Goal: Information Seeking & Learning: Learn about a topic

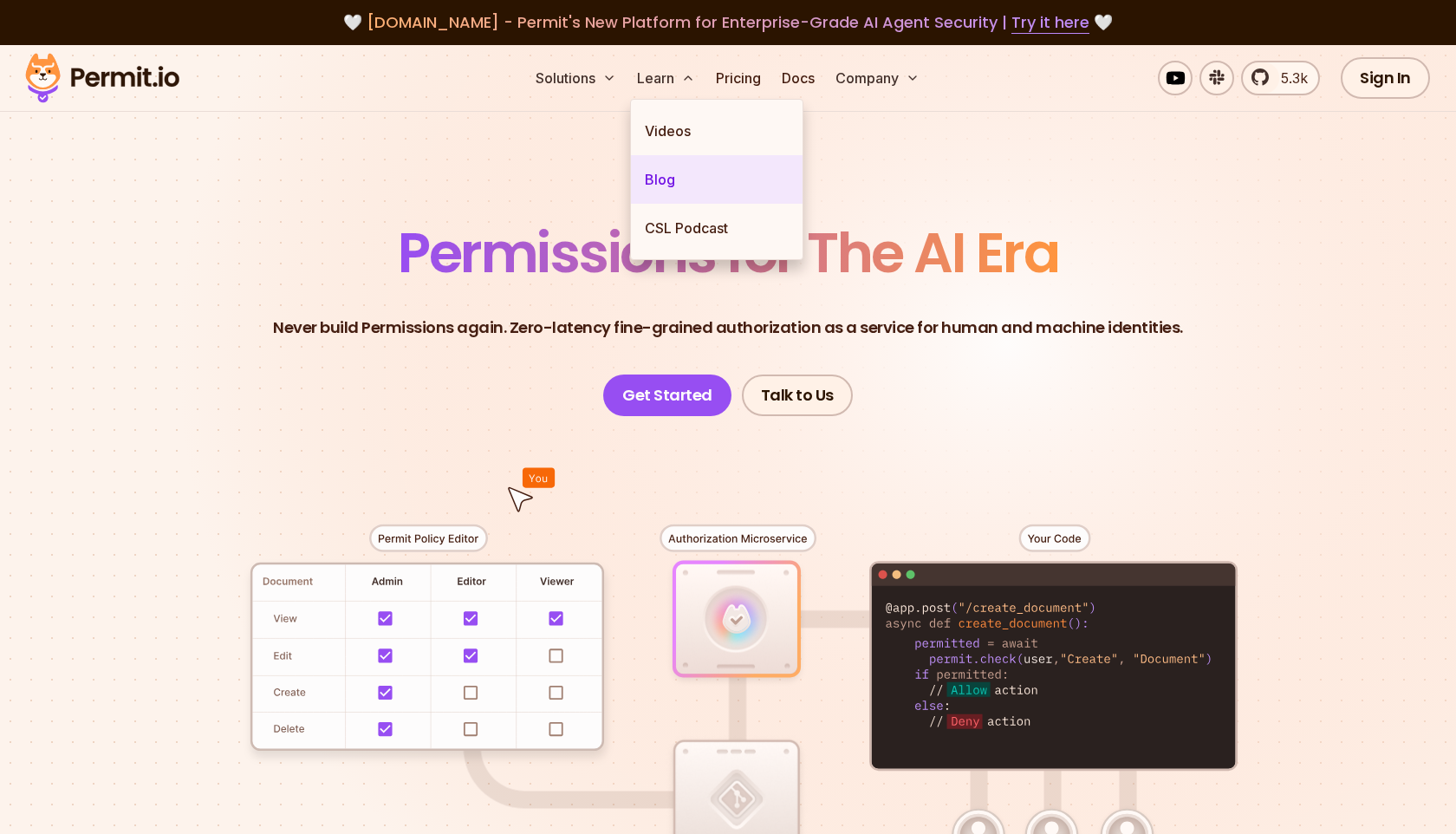
click at [665, 182] on link "Blog" at bounding box center [717, 179] width 171 height 49
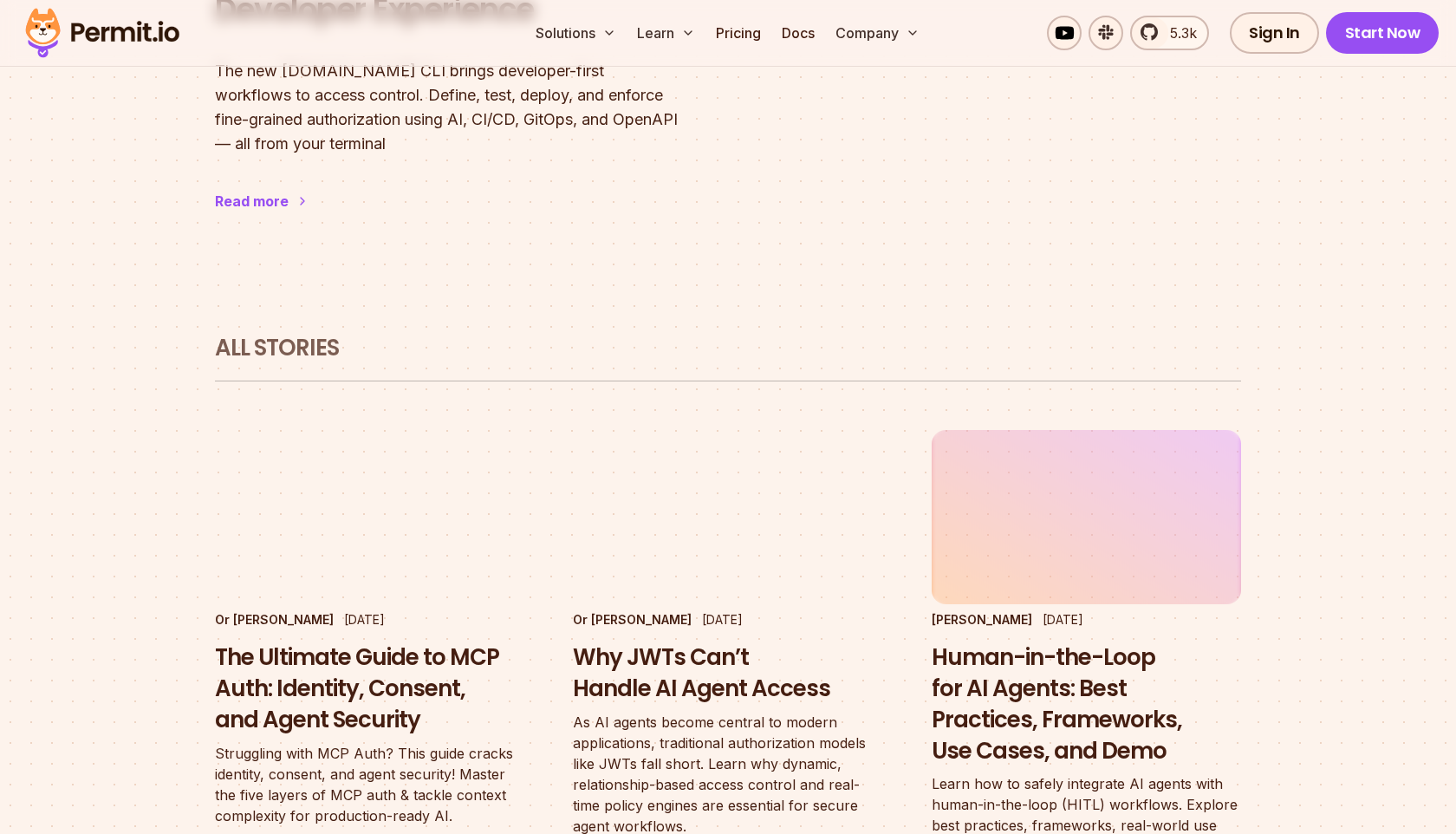
scroll to position [1129, 0]
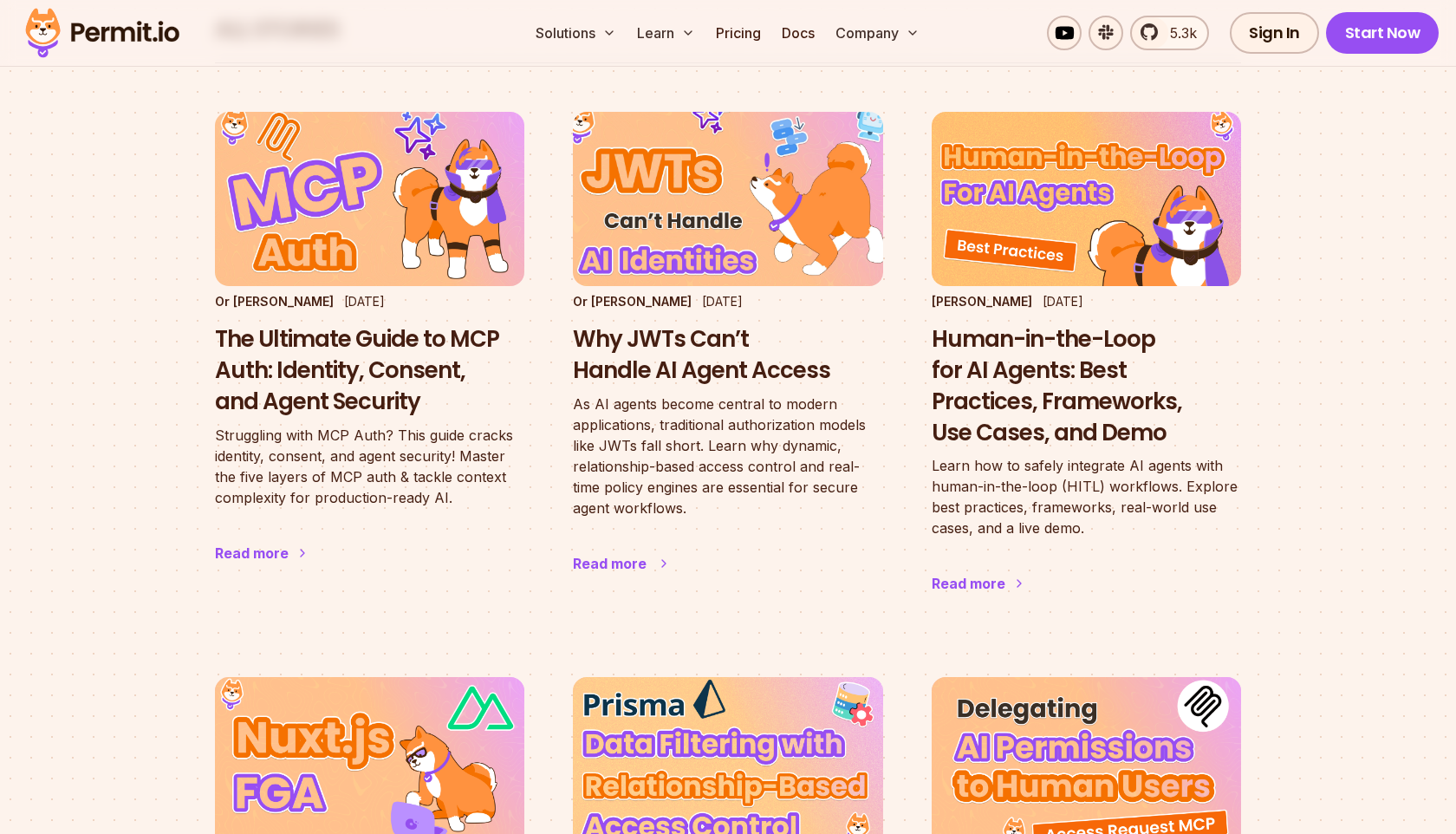
click at [656, 337] on h3 "Why JWTs Can’t Handle AI Agent Access" at bounding box center [728, 355] width 309 height 62
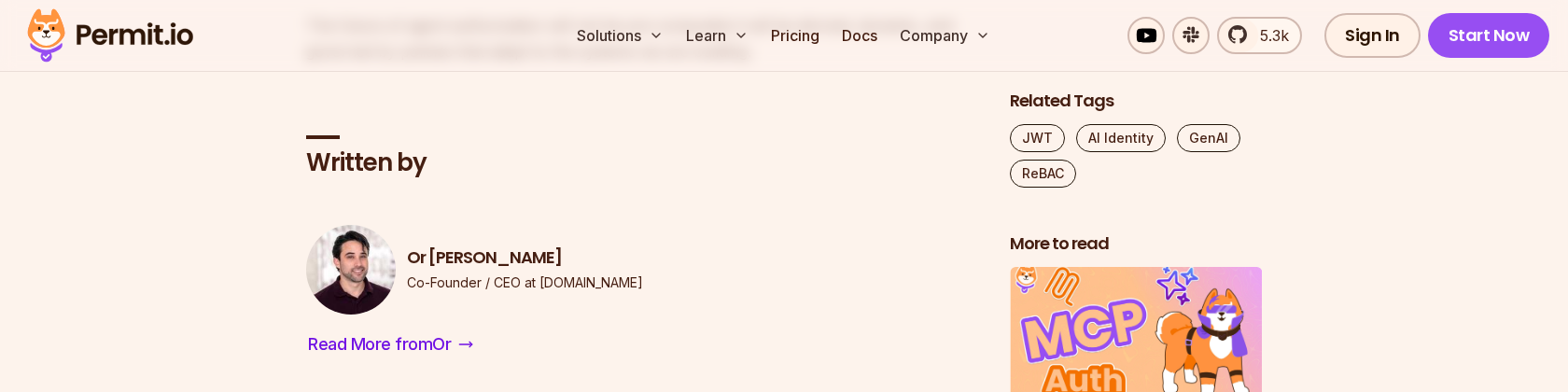
scroll to position [6875, 0]
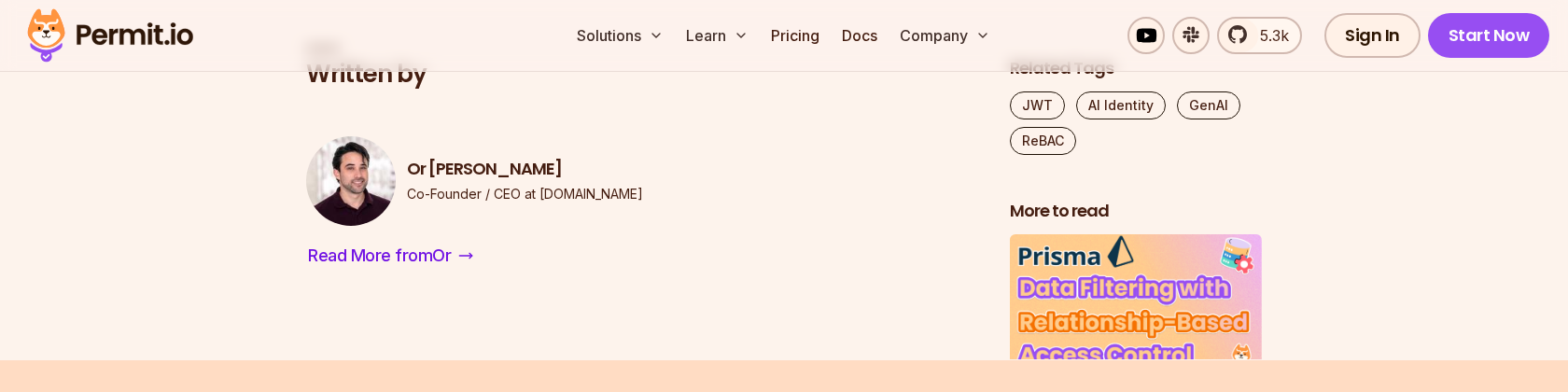
click at [345, 91] on h2 "Written by" at bounding box center [643, 75] width 674 height 34
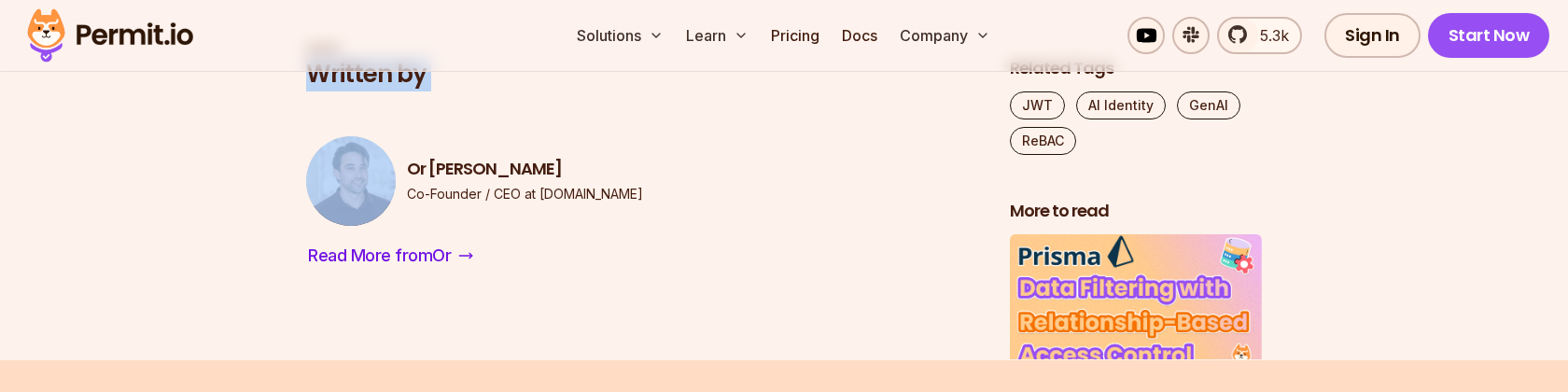
click at [345, 91] on h2 "Written by" at bounding box center [643, 75] width 674 height 34
copy h2 "Written by"
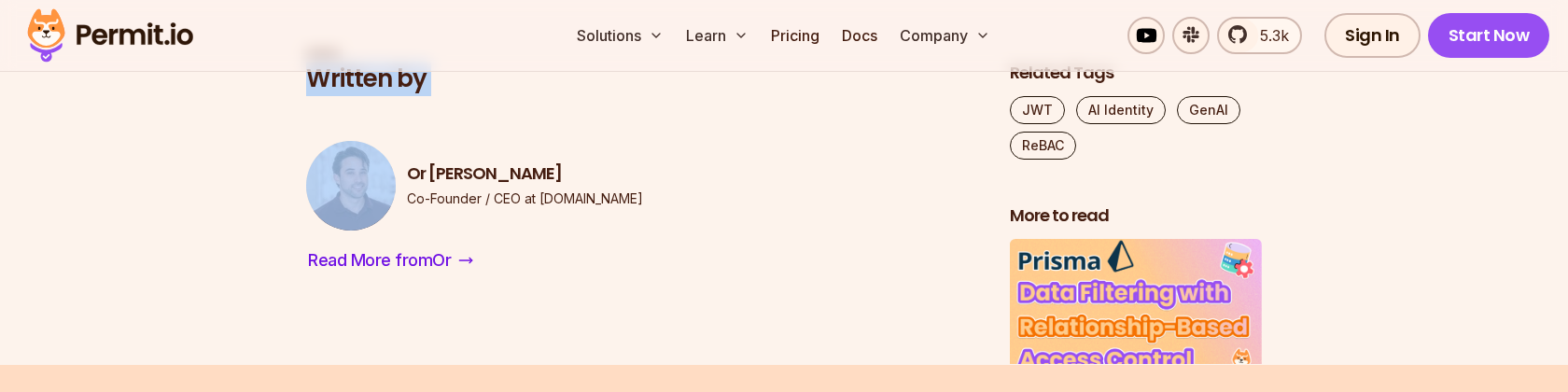
scroll to position [6873, 0]
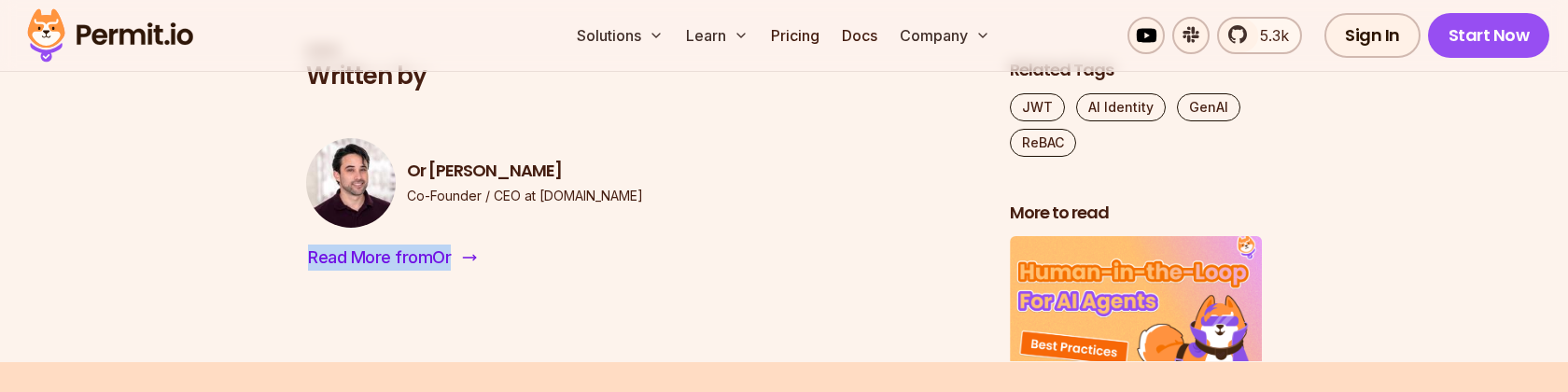
copy span "Read More from Or"
drag, startPoint x: 295, startPoint y: 317, endPoint x: 459, endPoint y: 318, distance: 164.0
